Goal: Task Accomplishment & Management: Complete application form

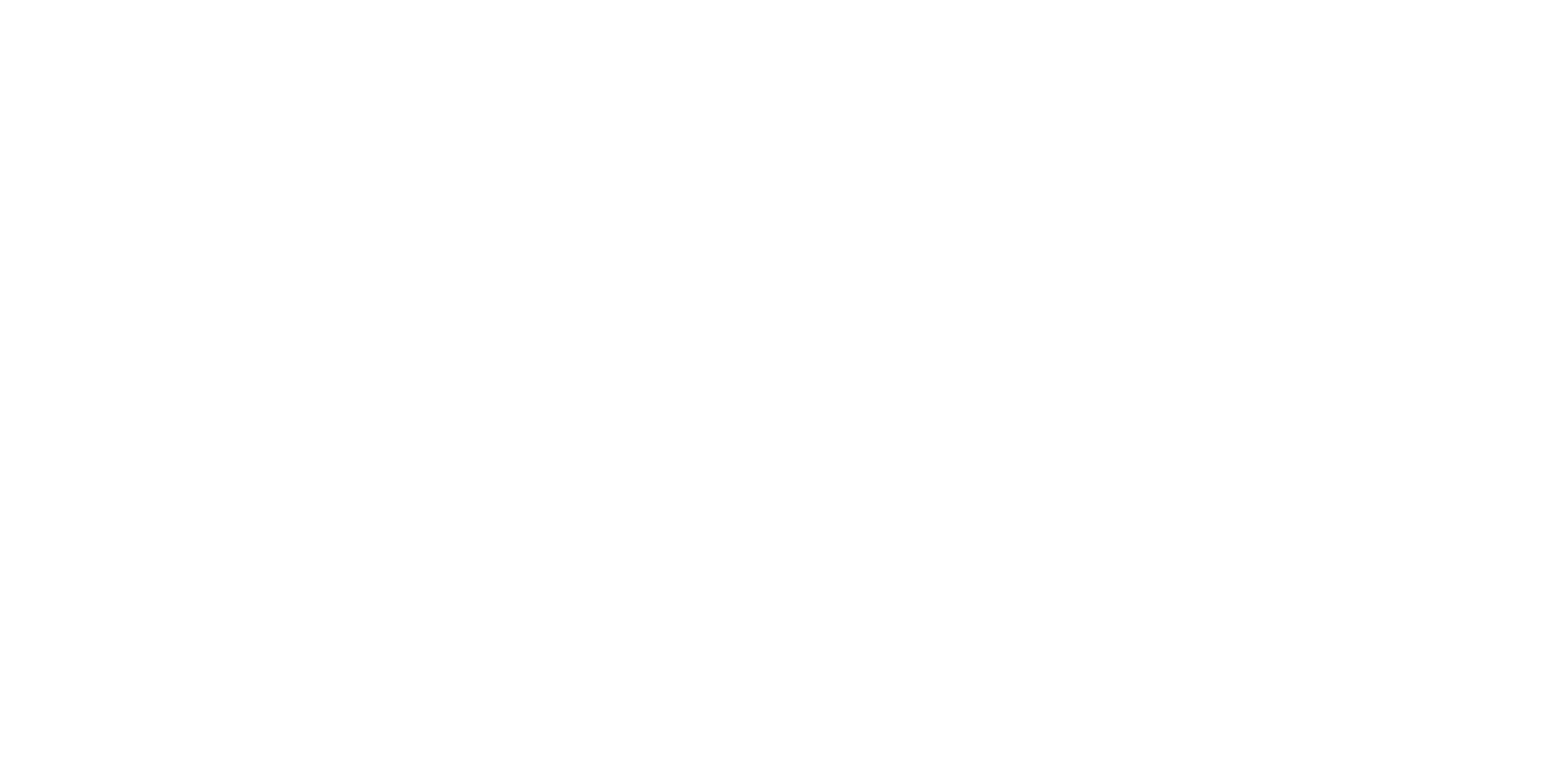
select select "**"
select select "*"
select select "****"
select select "**"
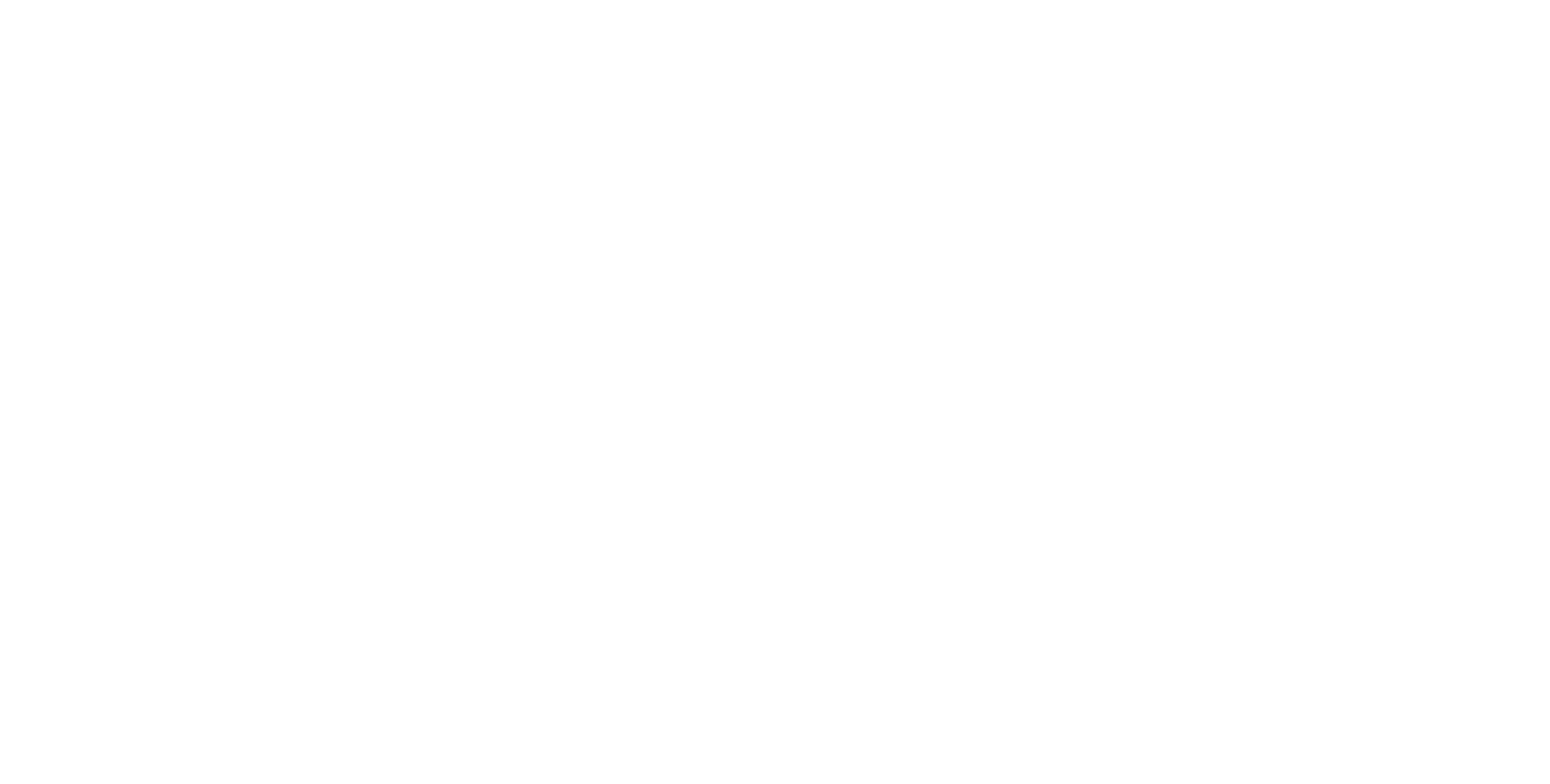
select select "****"
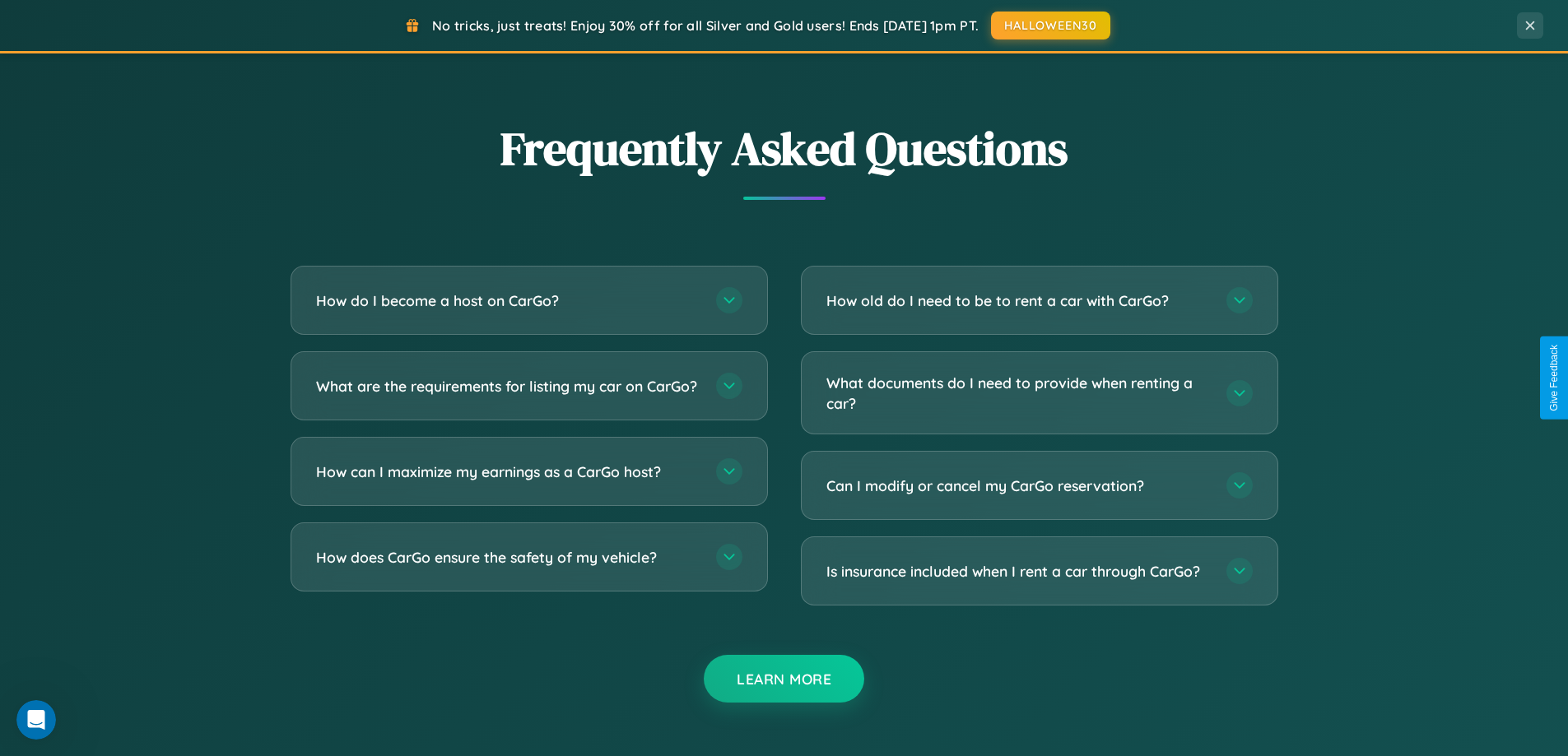
scroll to position [3167, 0]
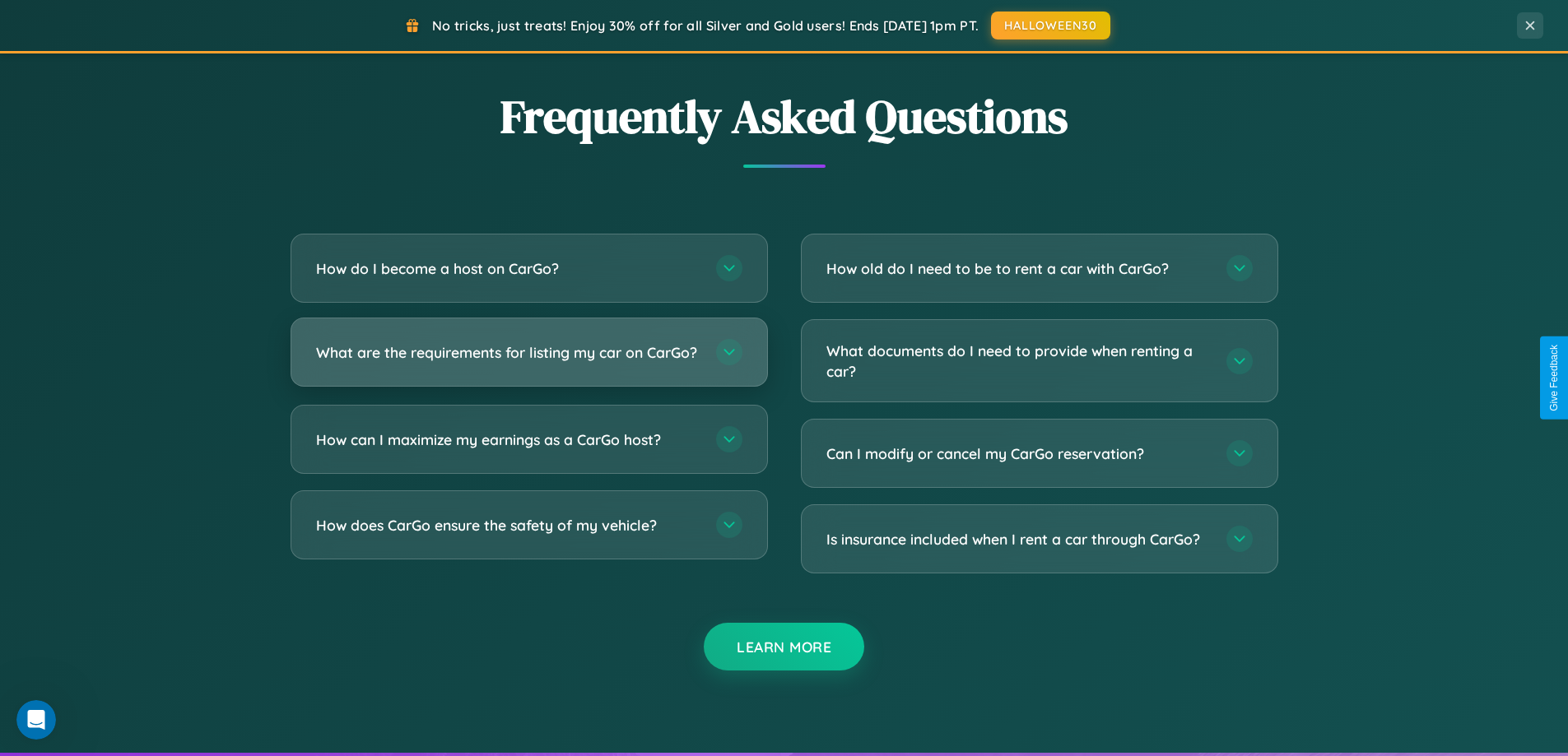
click at [528, 360] on h3 "What are the requirements for listing my car on CarGo?" at bounding box center [508, 353] width 384 height 20
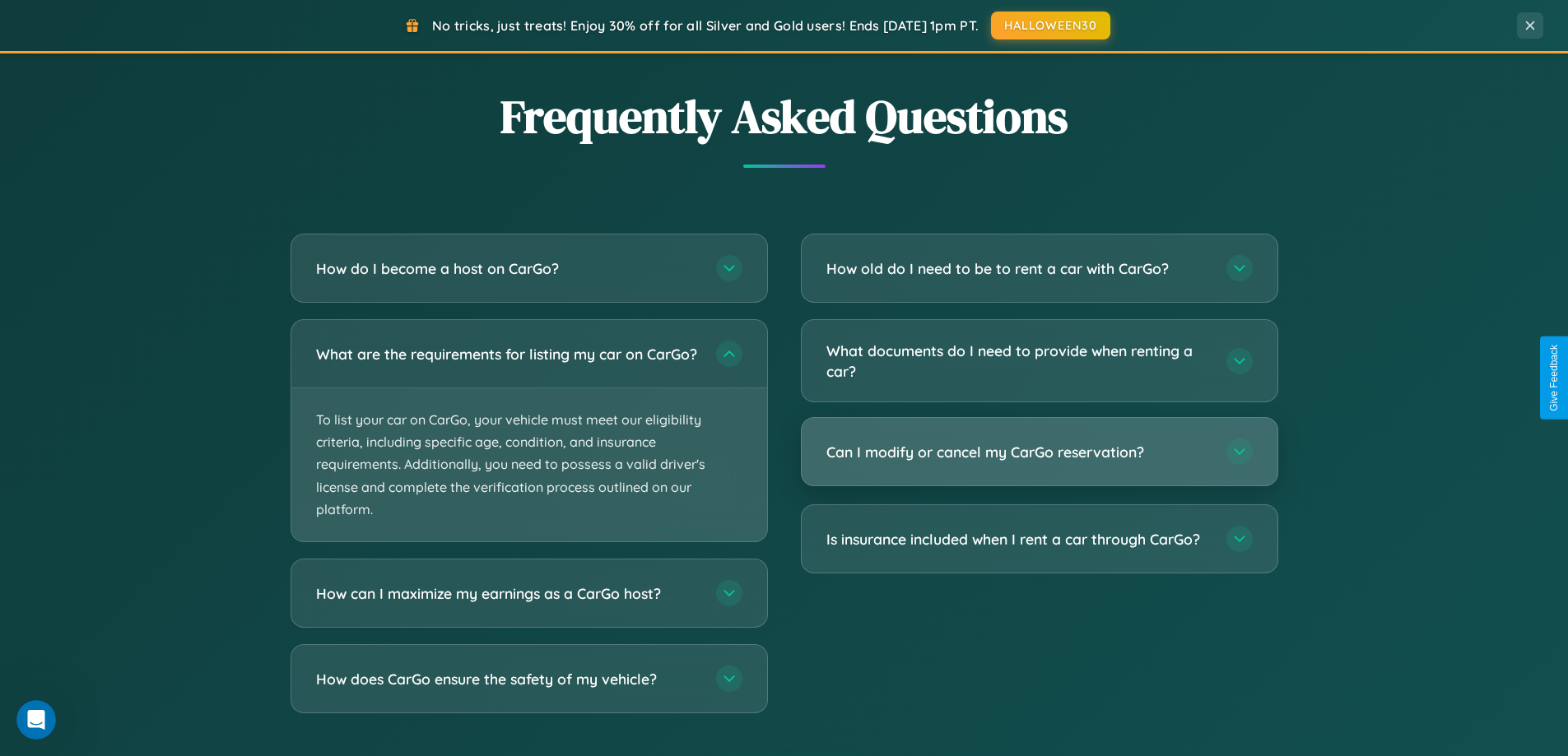
click at [1039, 453] on h3 "Can I modify or cancel my CarGo reservation?" at bounding box center [1019, 452] width 384 height 20
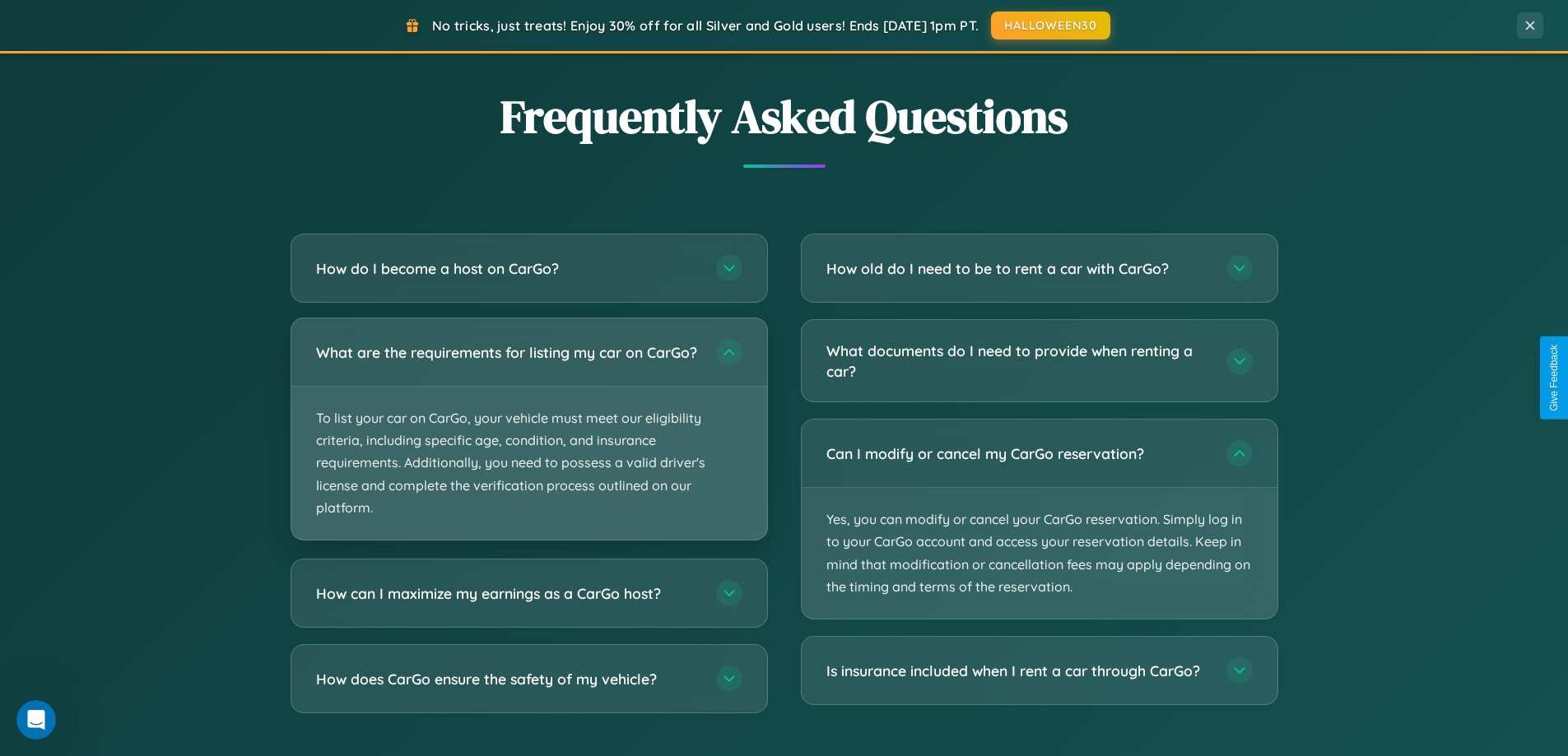
click at [528, 437] on p "To list your car on CarGo, your vehicle must meet our eligibility criteria, inc…" at bounding box center [529, 463] width 476 height 153
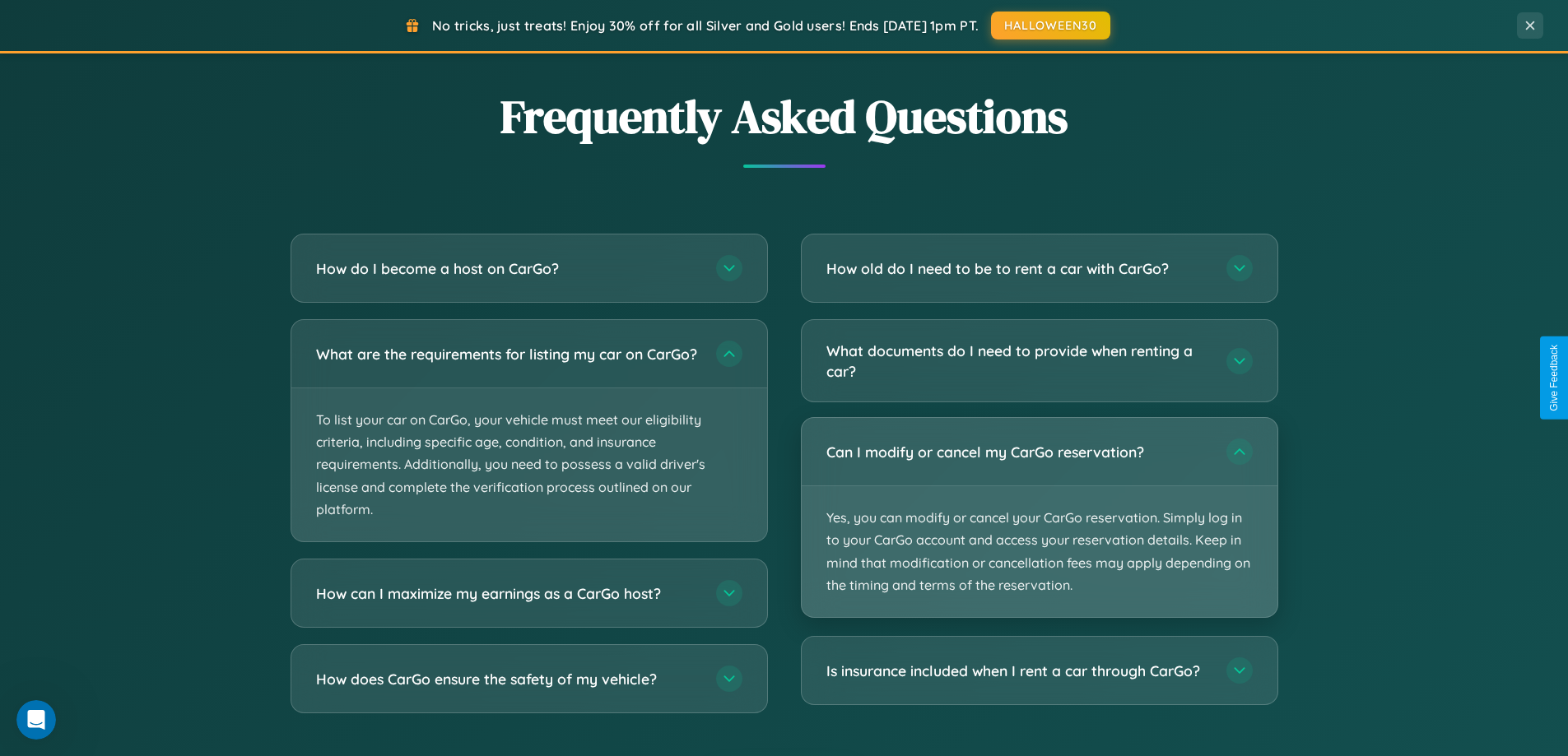
click at [1039, 519] on p "Yes, you can modify or cancel your CarGo reservation. Simply log in to your Car…" at bounding box center [1040, 552] width 476 height 130
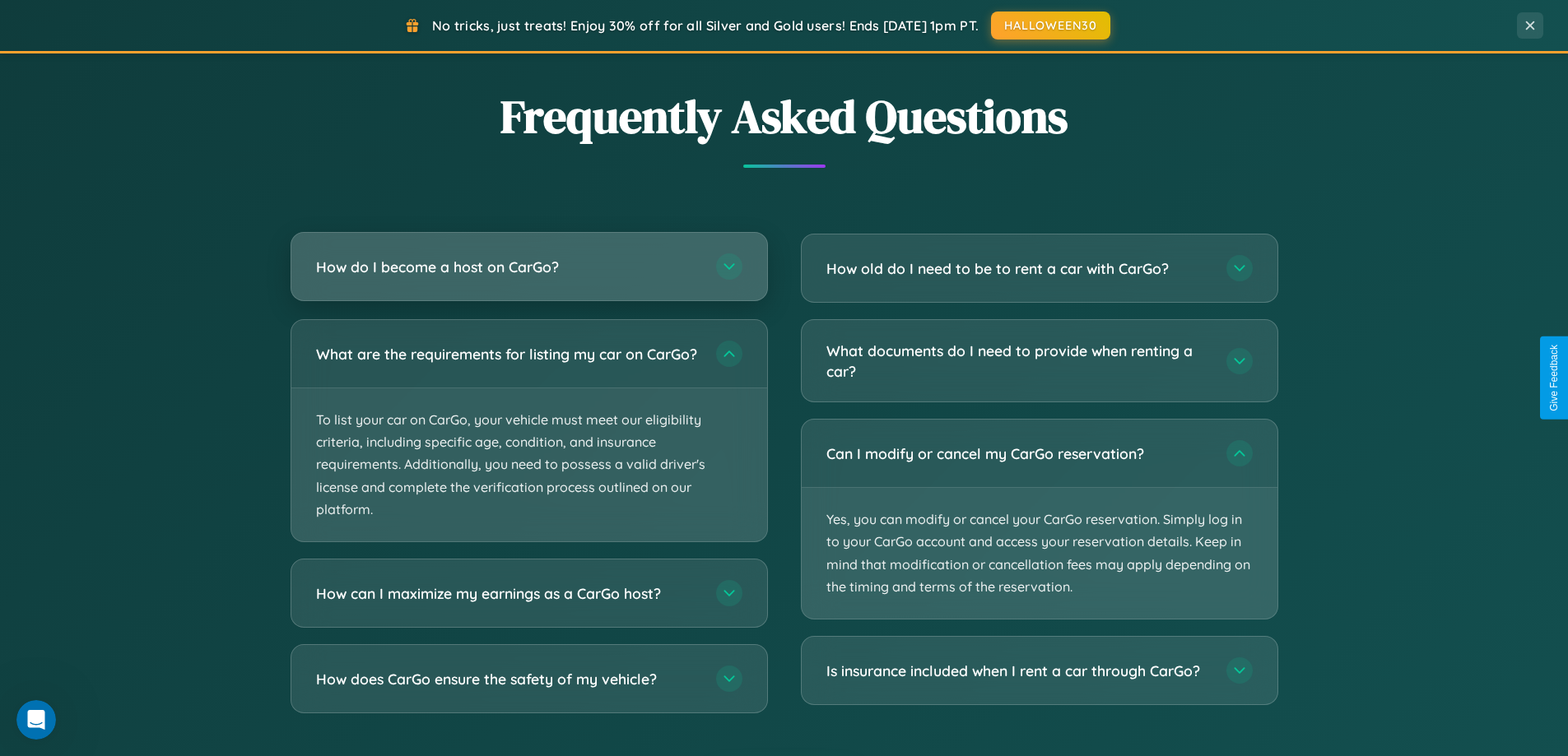
click at [528, 266] on h3 "How do I become a host on CarGo?" at bounding box center [508, 267] width 384 height 20
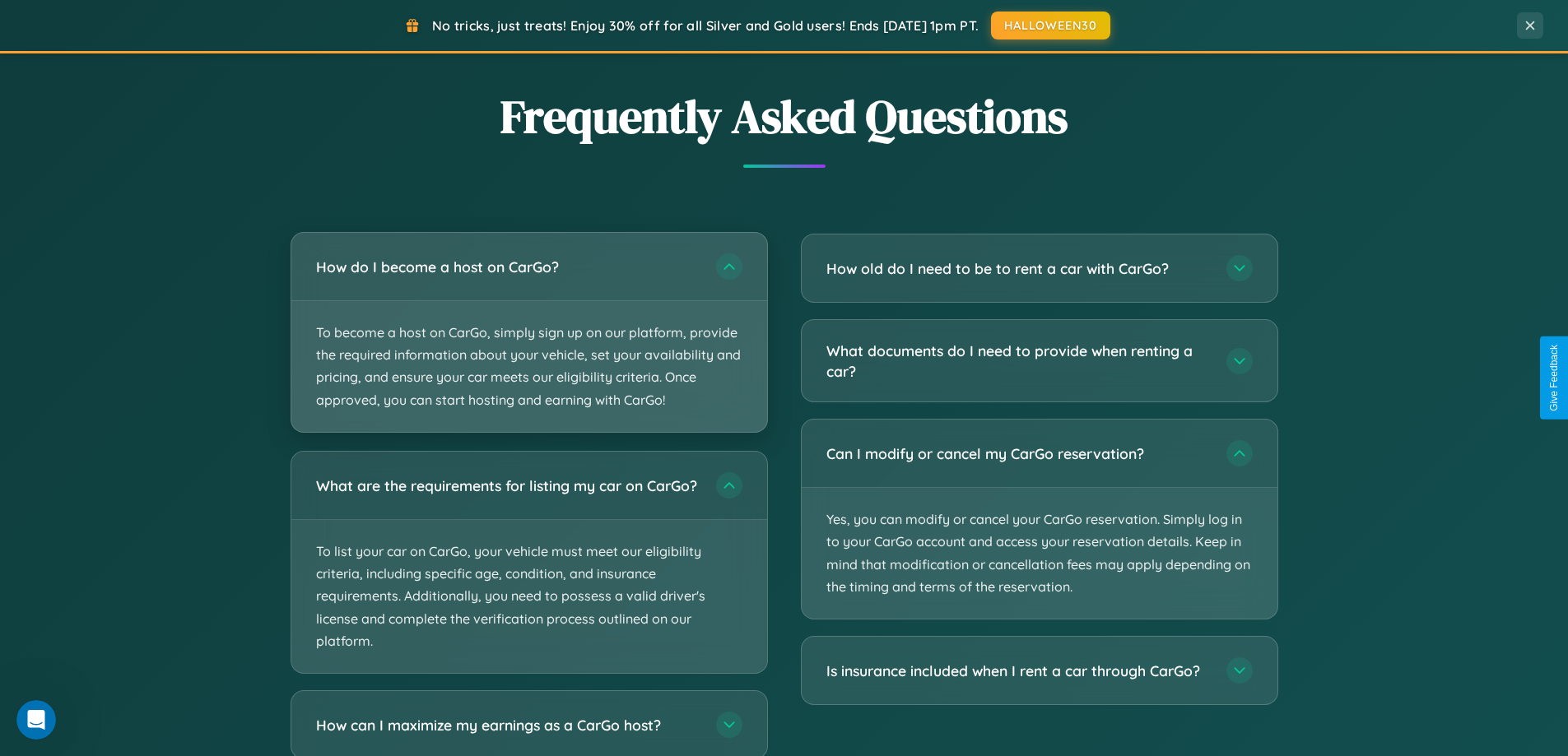
click at [528, 332] on p "To become a host on CarGo, simply sign up on our platform, provide the required…" at bounding box center [529, 367] width 476 height 130
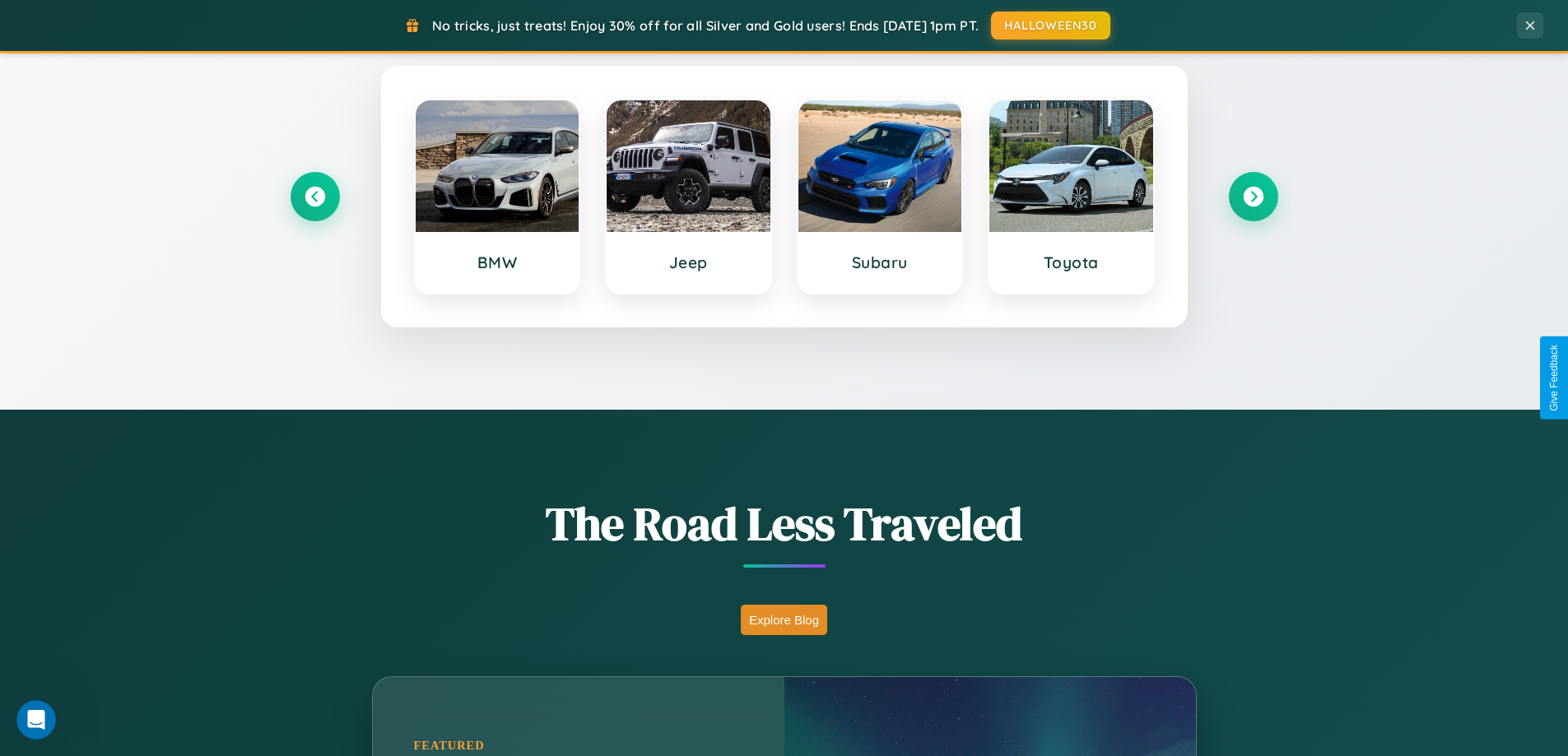
scroll to position [709, 0]
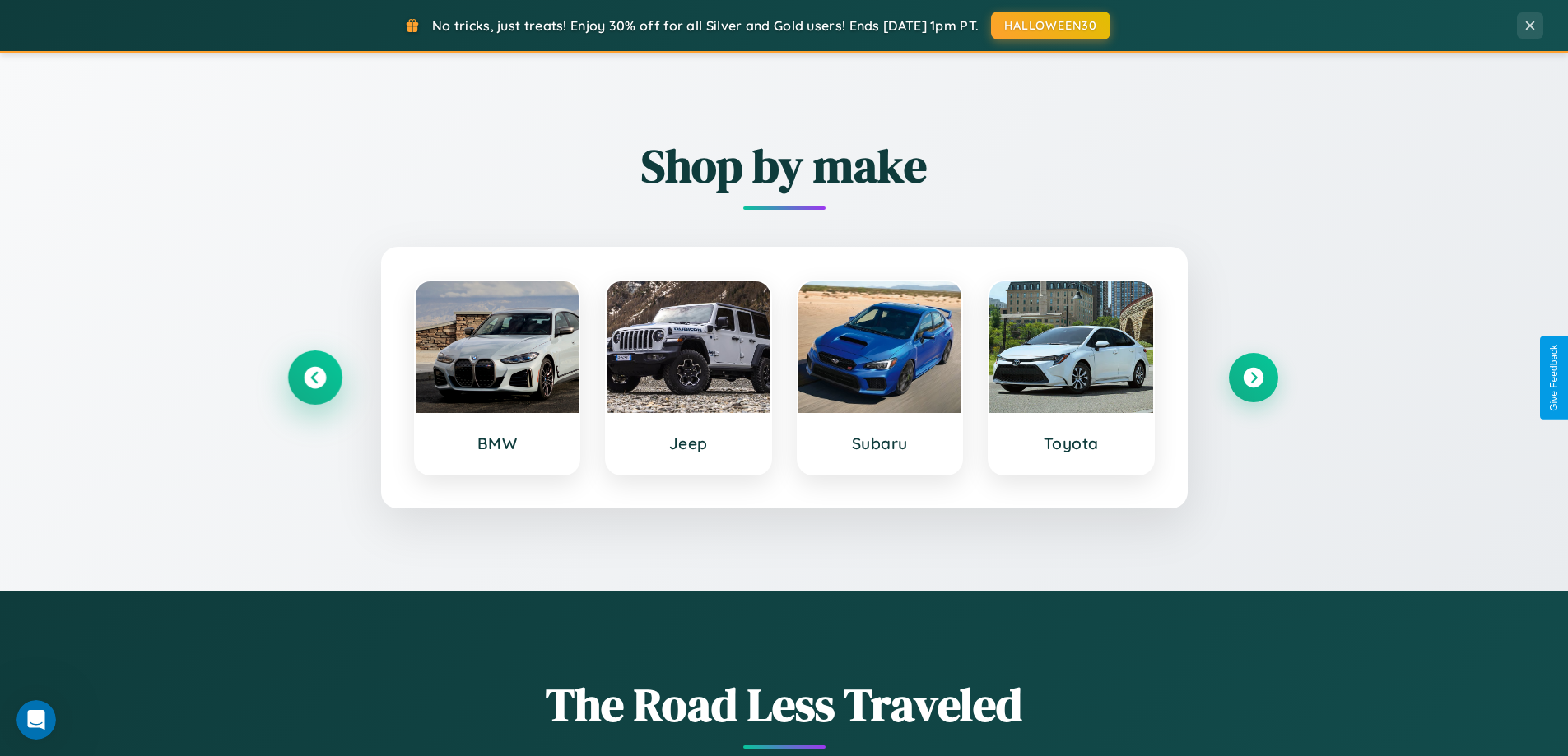
click at [314, 378] on icon at bounding box center [315, 378] width 22 height 22
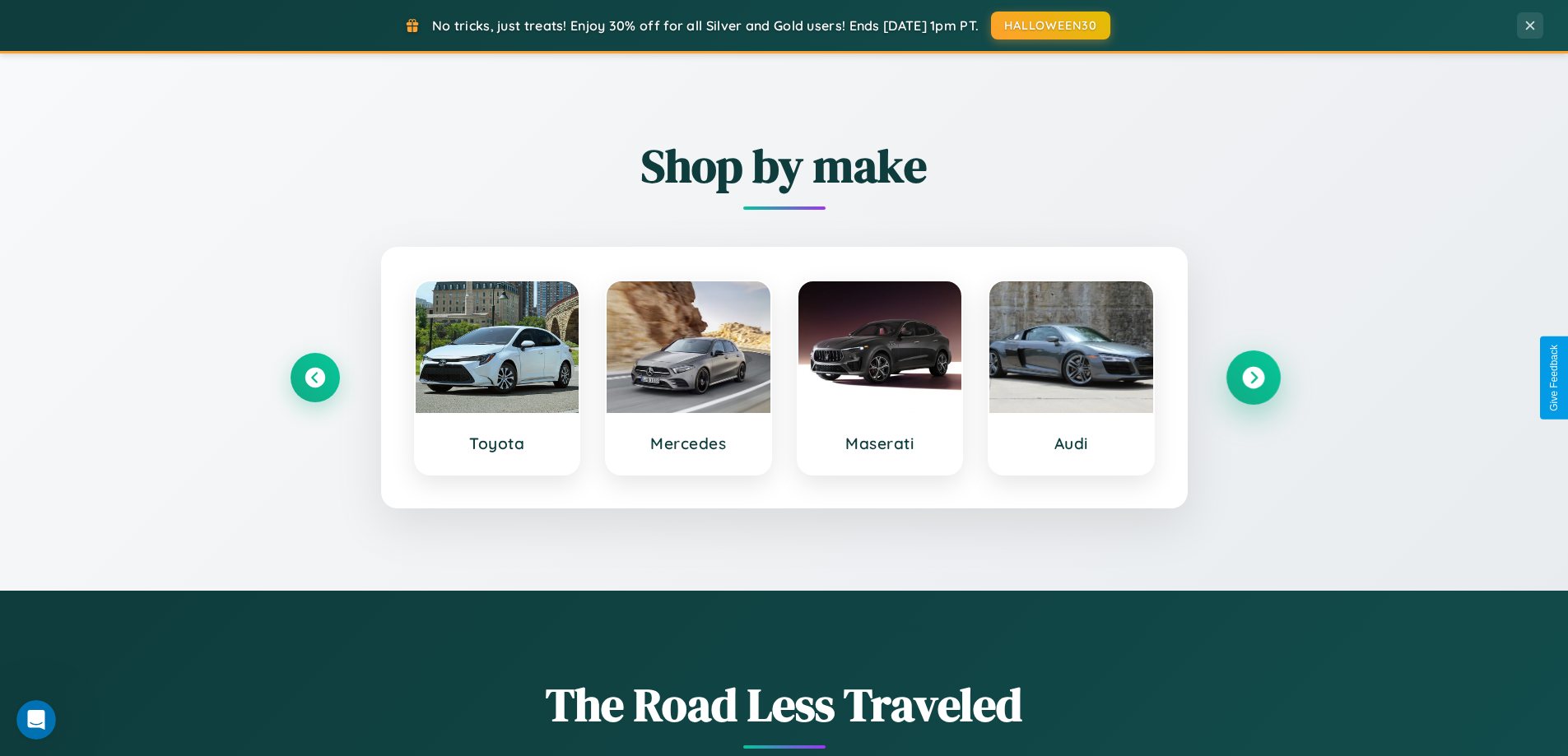
click at [1253, 378] on icon at bounding box center [1253, 378] width 22 height 22
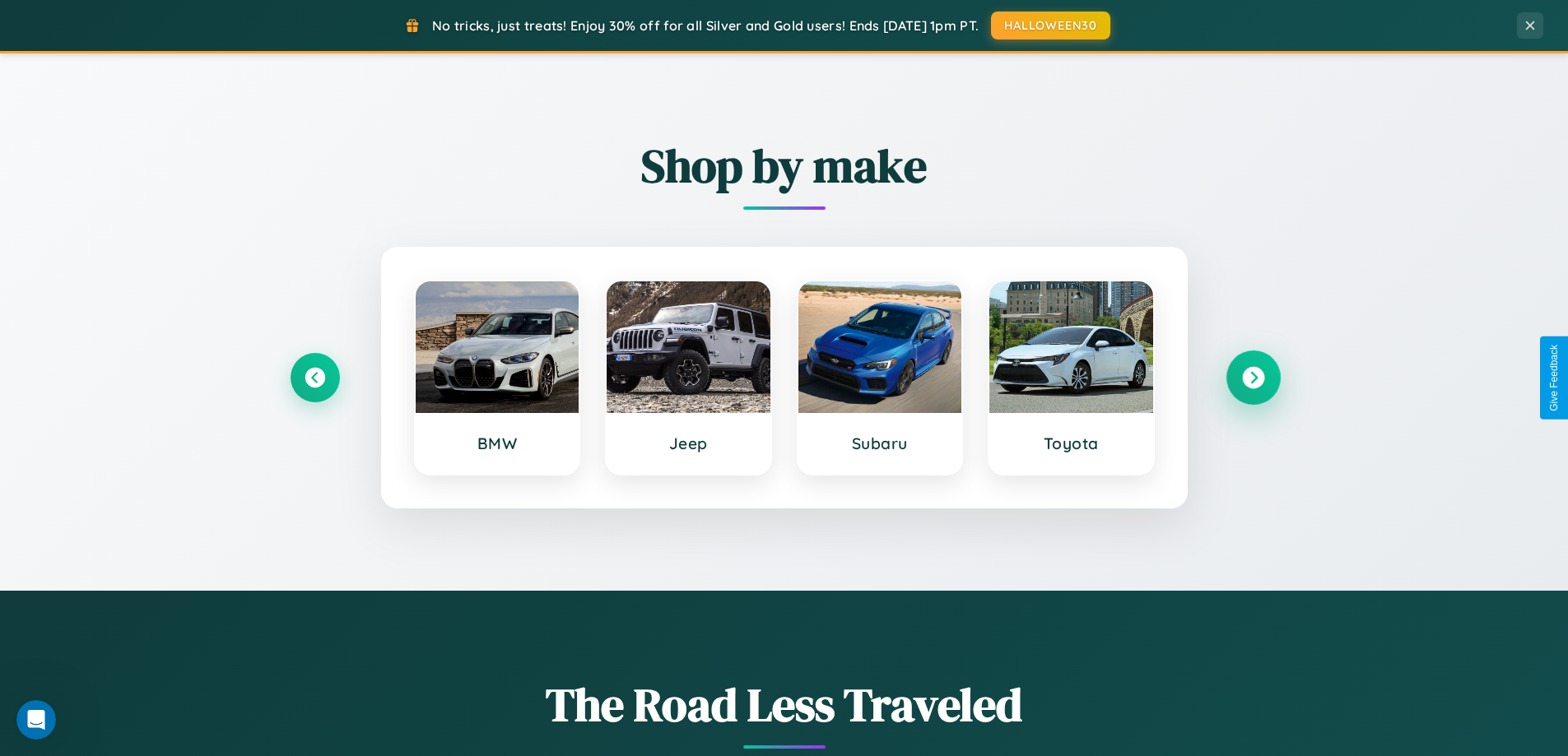
click at [1253, 378] on icon at bounding box center [1253, 378] width 22 height 22
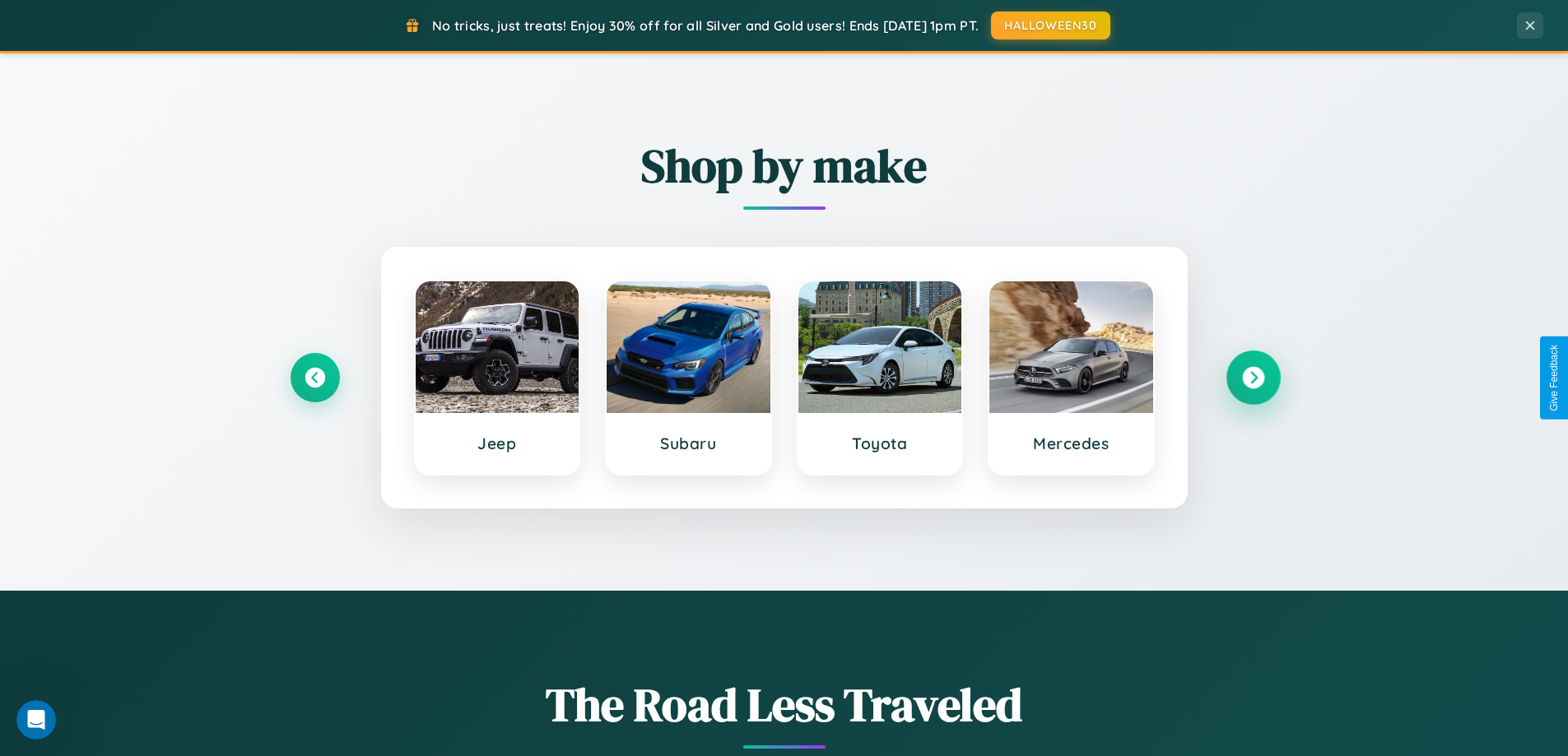
click at [1253, 378] on icon at bounding box center [1253, 378] width 22 height 22
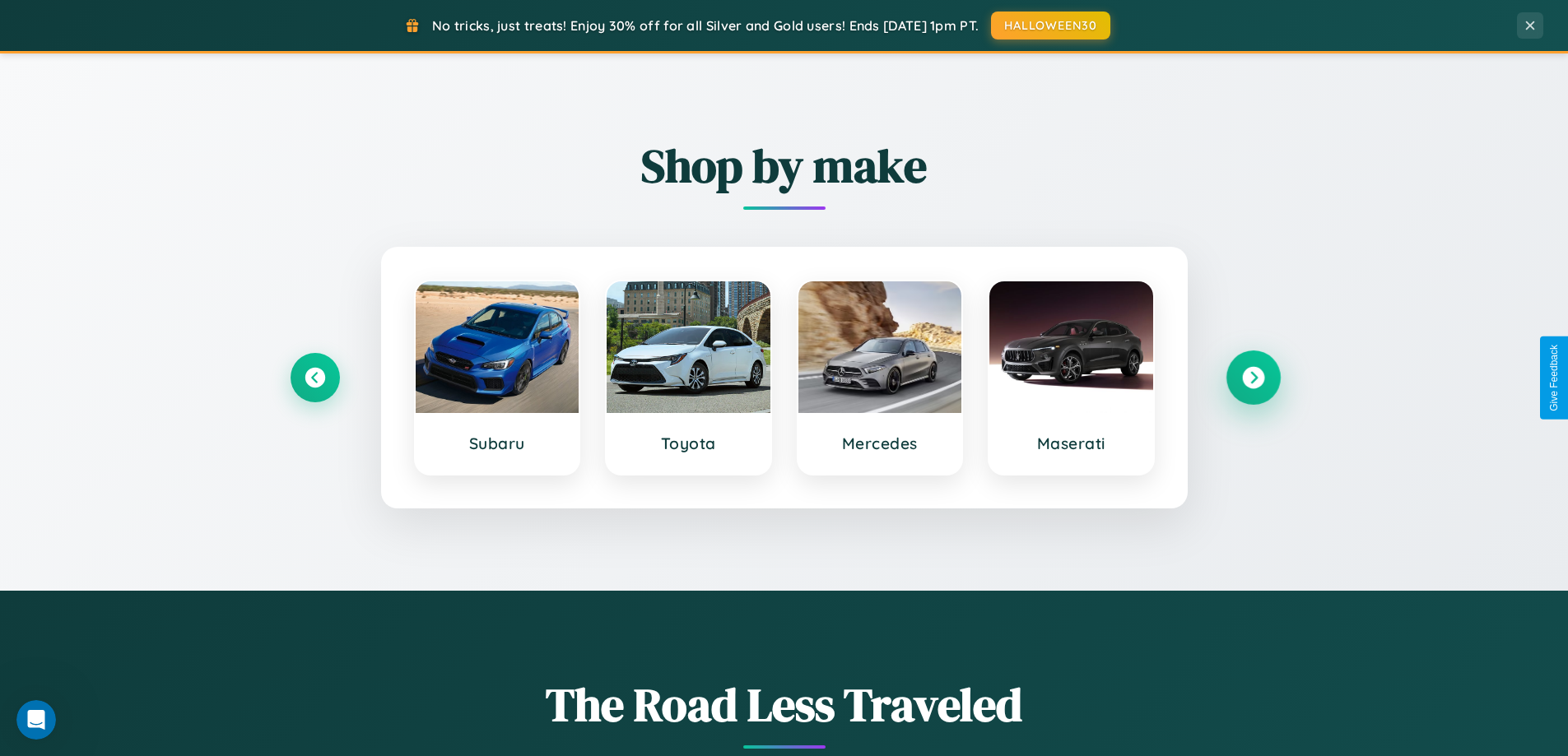
click at [1253, 378] on icon at bounding box center [1253, 378] width 22 height 22
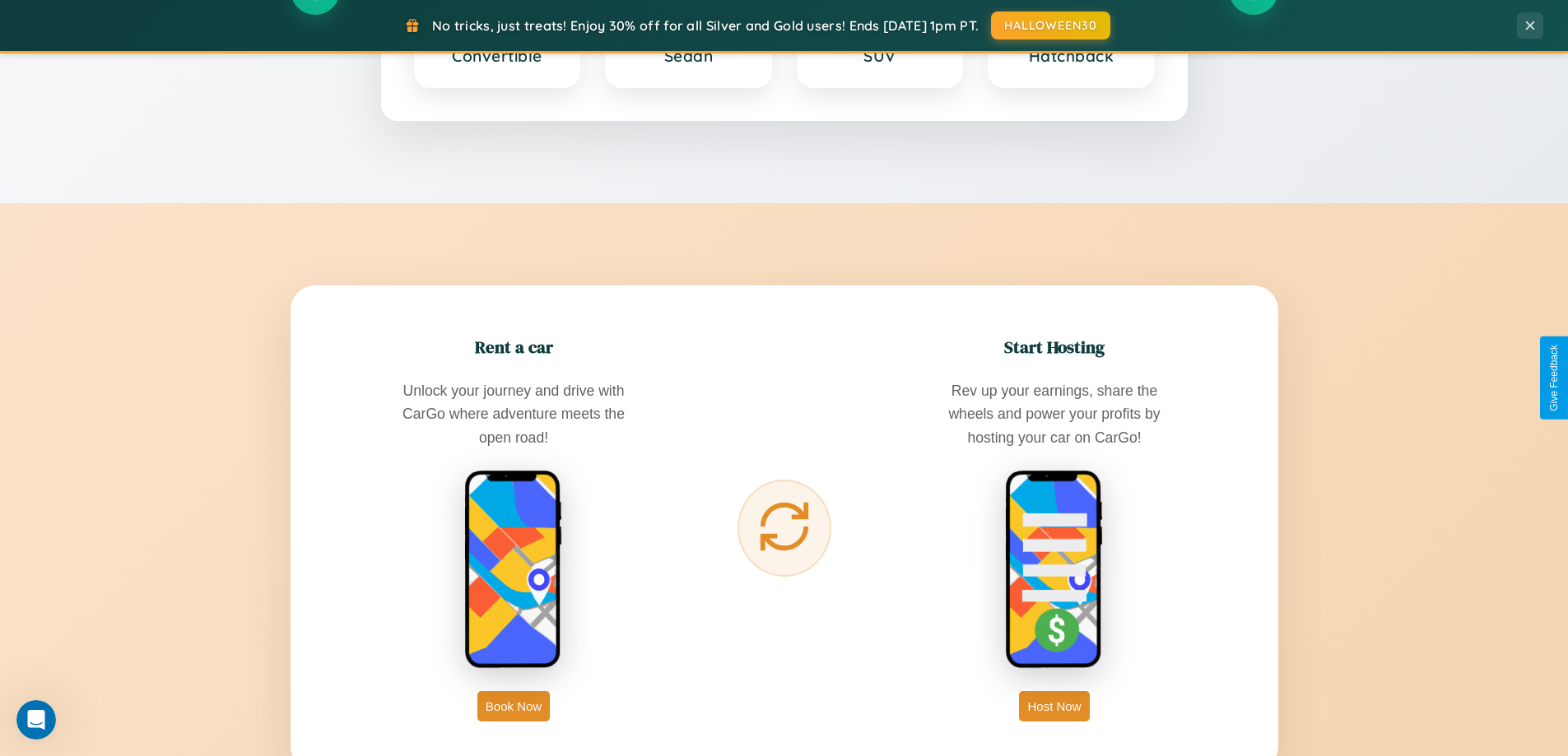
scroll to position [2645, 0]
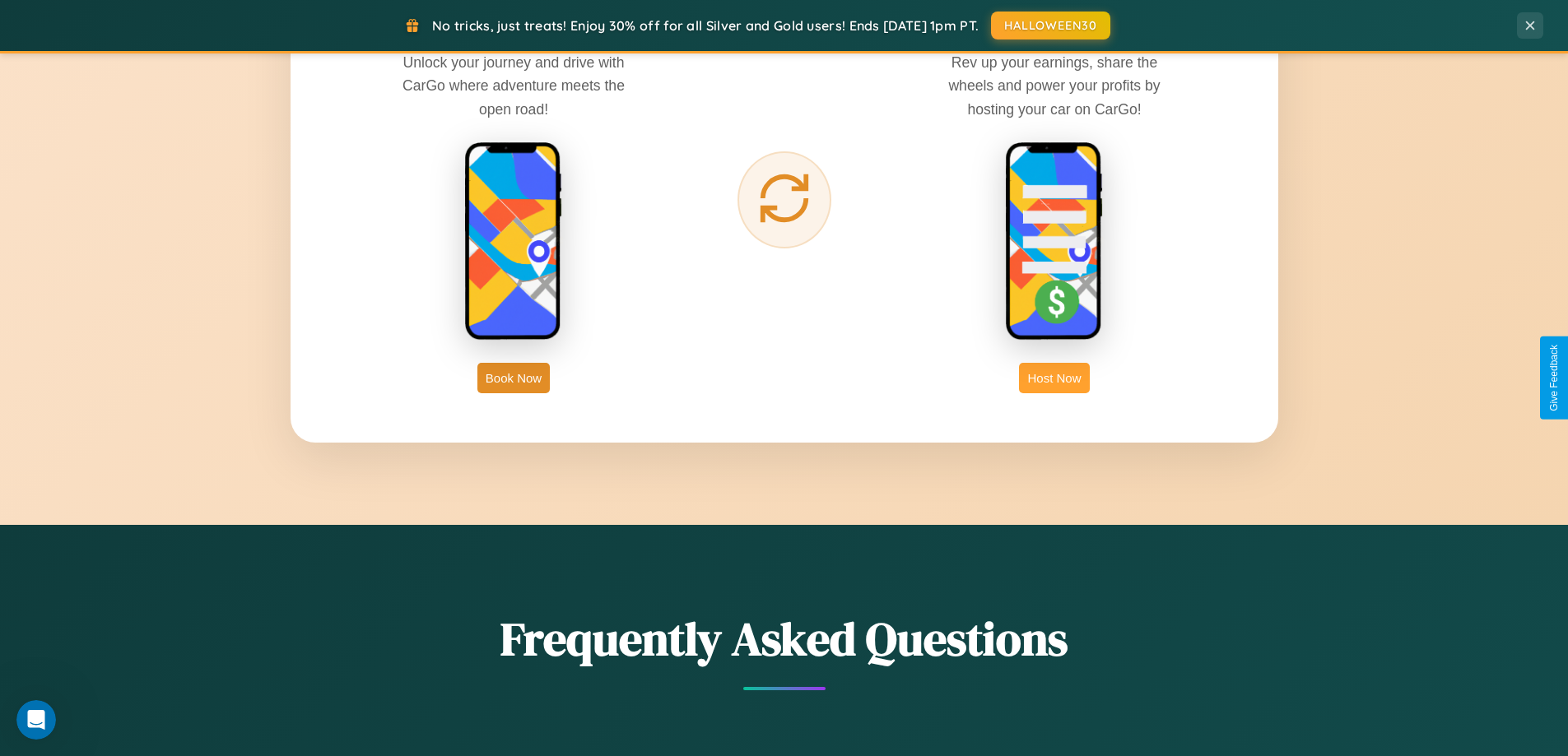
click at [1055, 378] on button "Host Now" at bounding box center [1054, 378] width 70 height 30
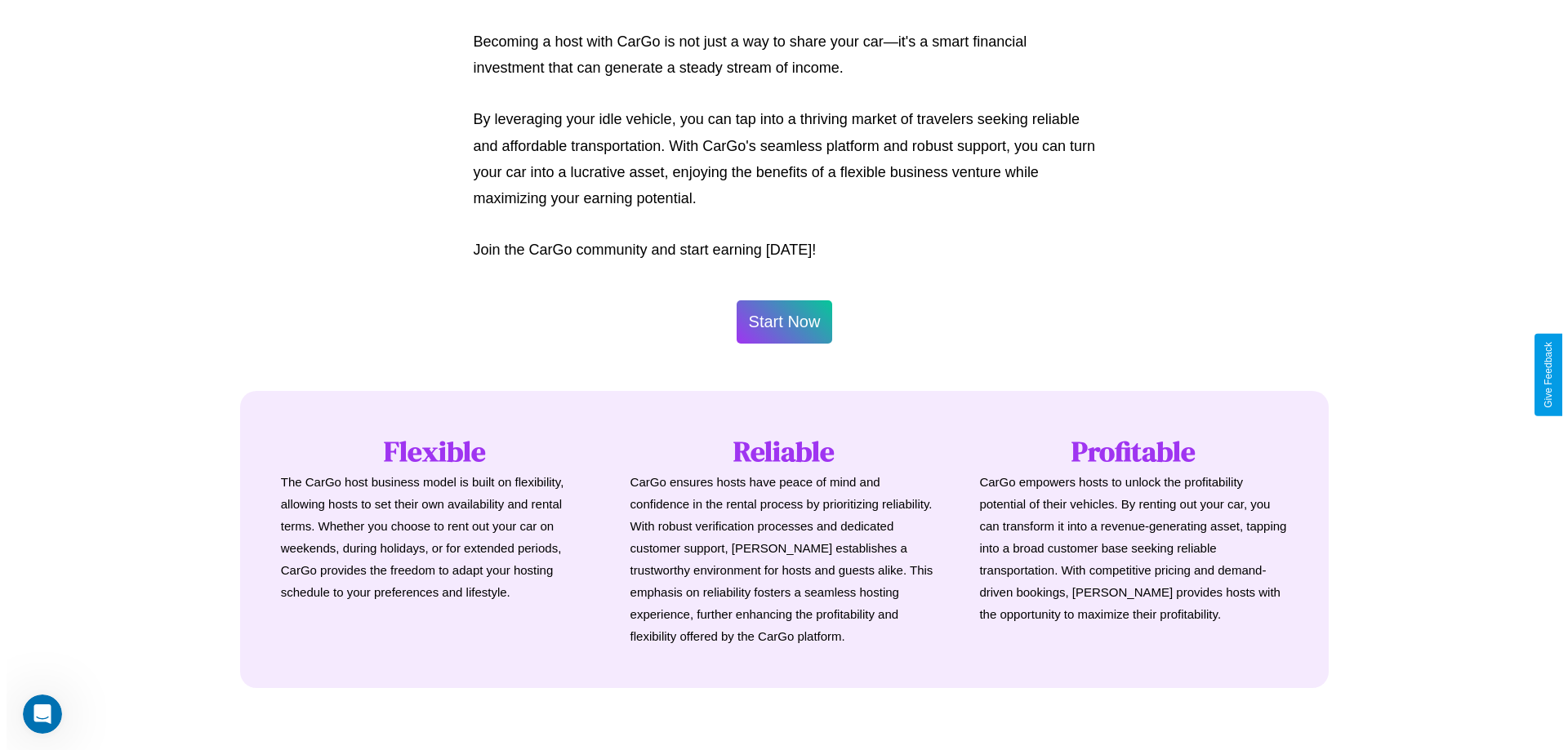
scroll to position [789, 0]
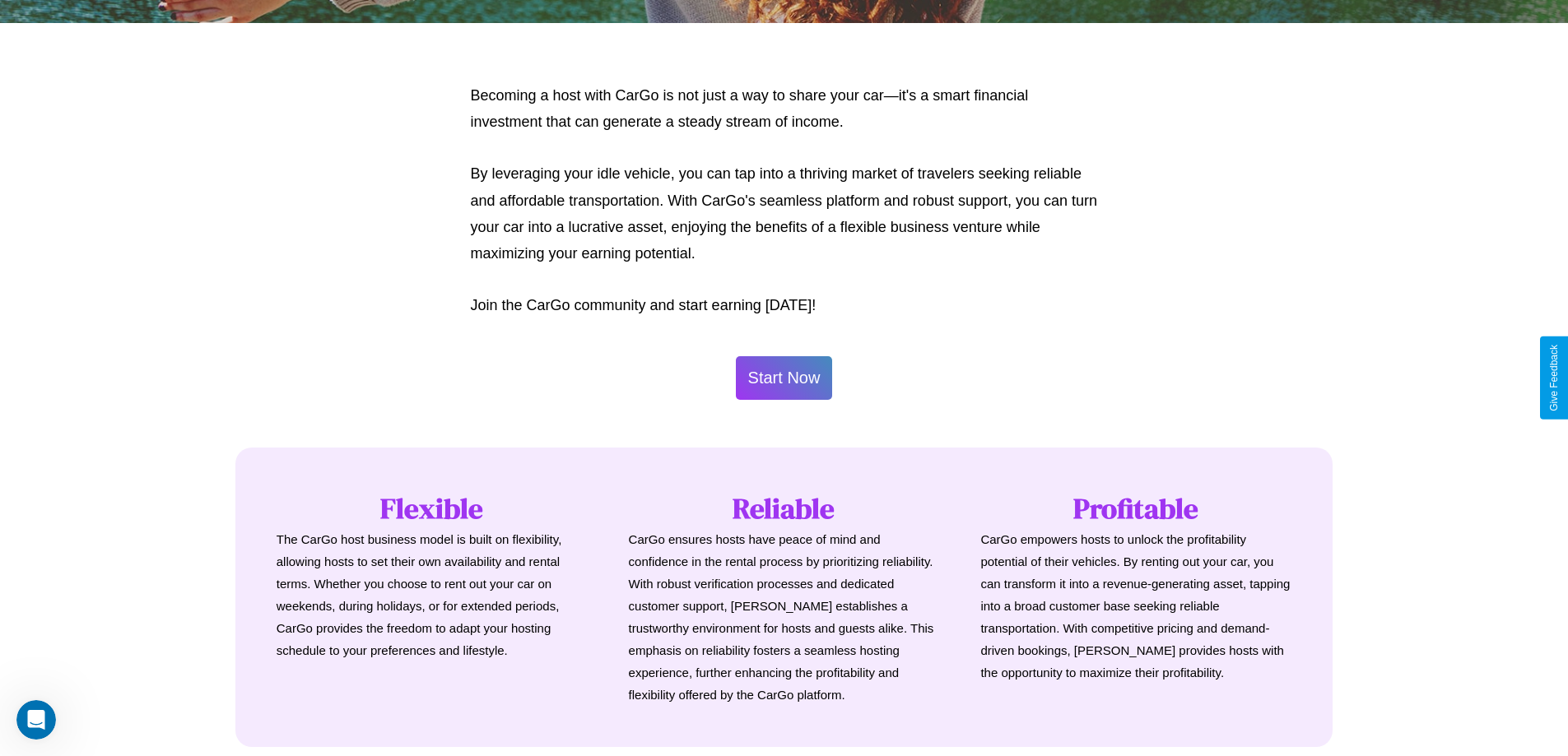
click at [784, 378] on button "Start Now" at bounding box center [784, 378] width 97 height 43
